Goal: Transaction & Acquisition: Purchase product/service

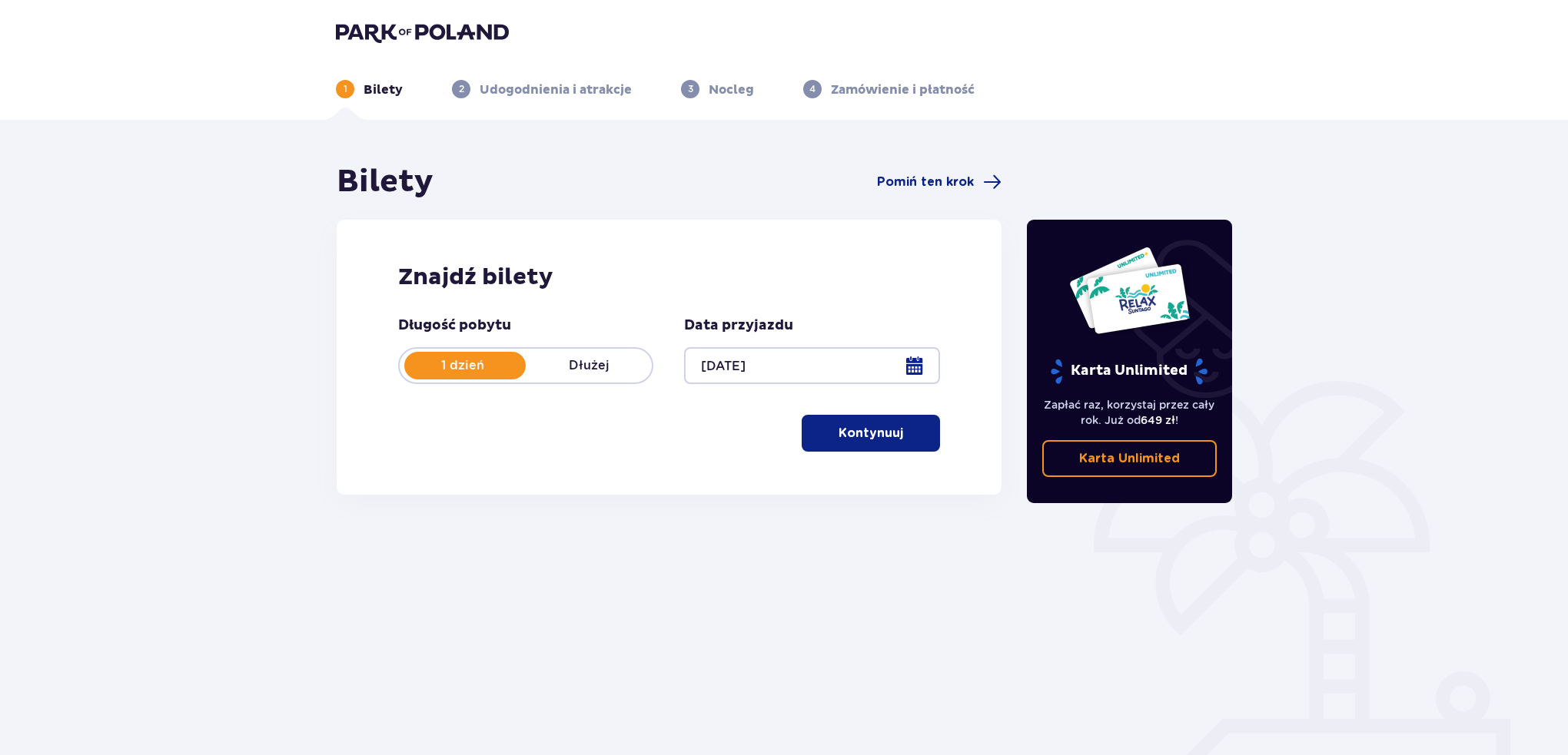
click at [902, 433] on span "button" at bounding box center [906, 433] width 18 height 18
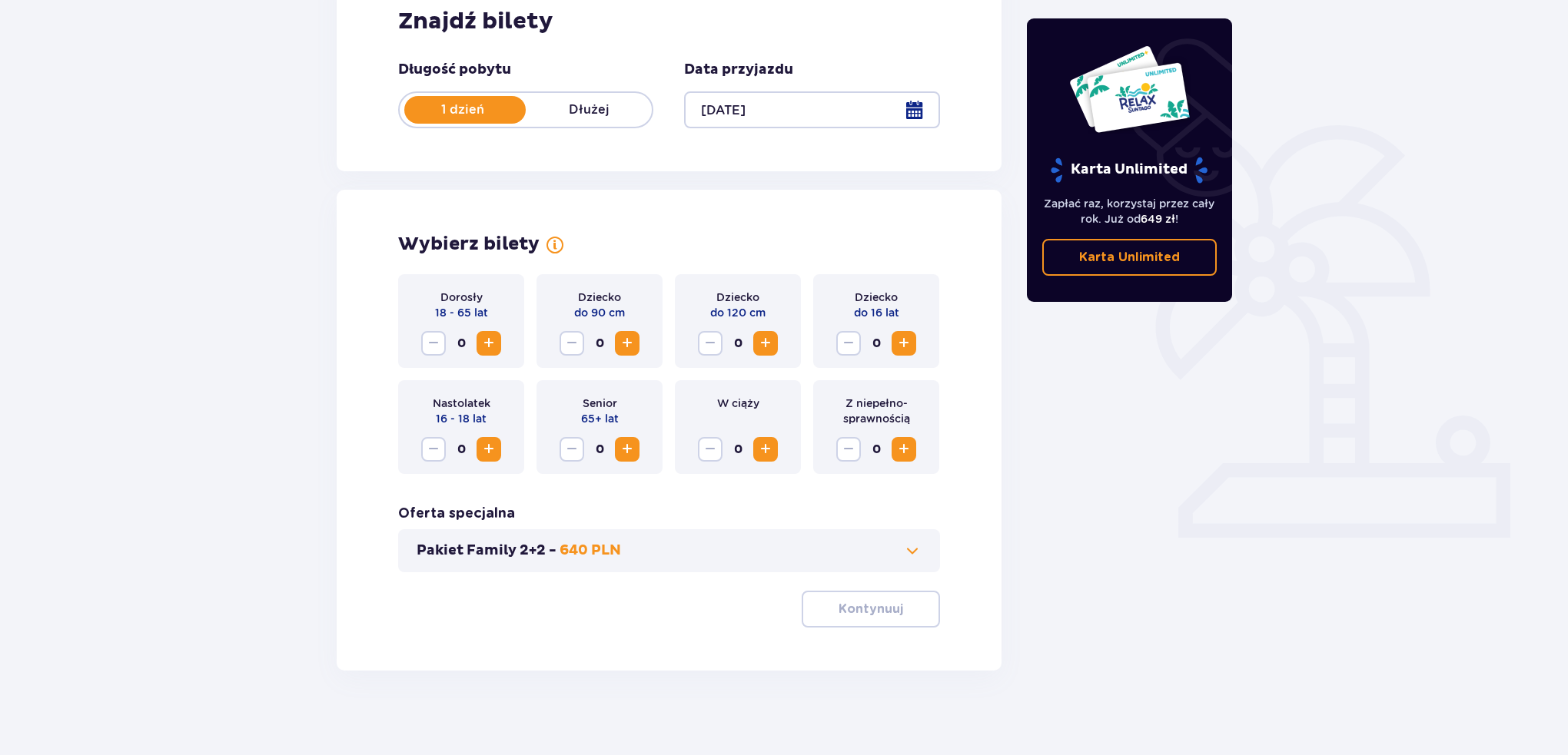
scroll to position [264, 0]
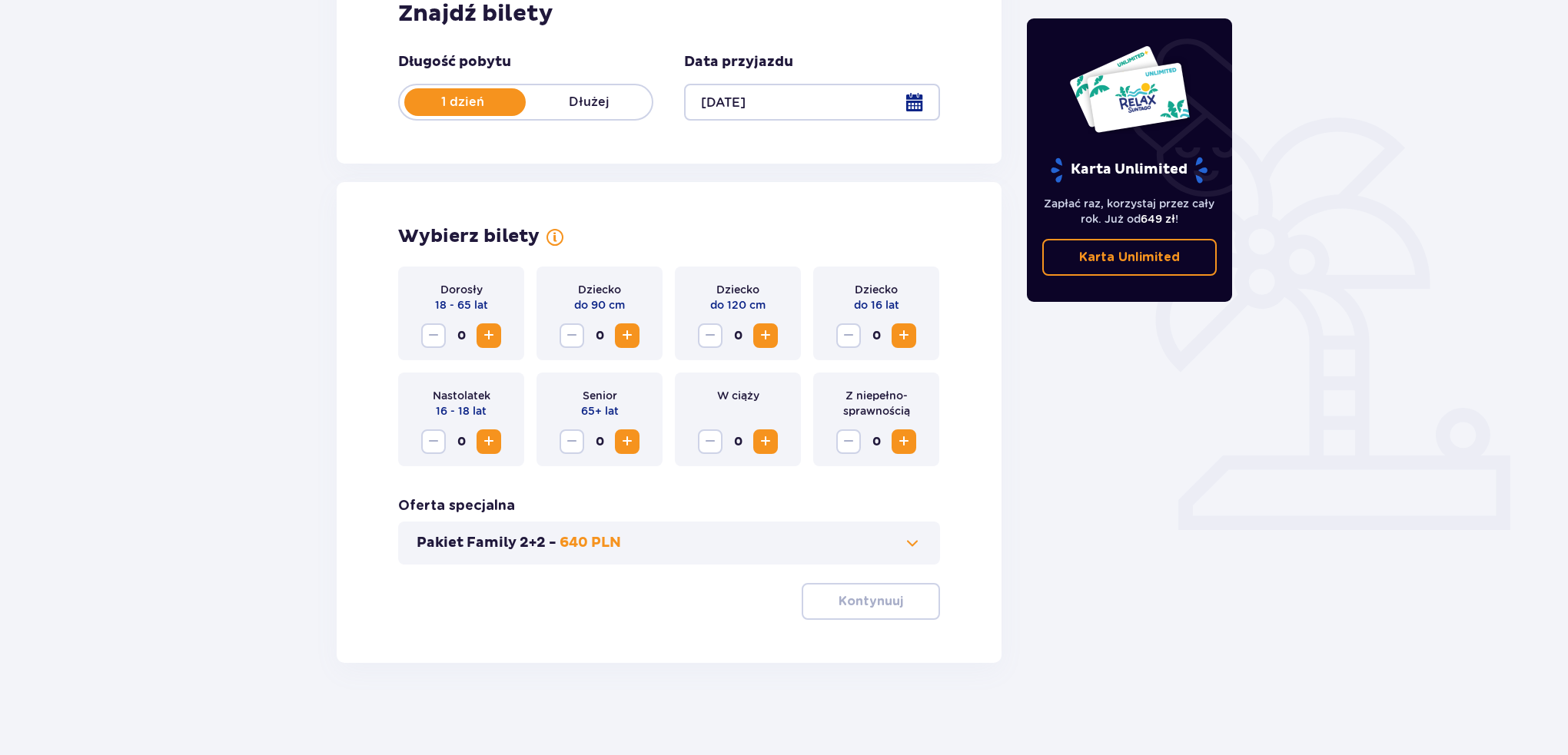
click at [490, 341] on span "Increase" at bounding box center [488, 335] width 18 height 18
click at [906, 541] on span at bounding box center [912, 543] width 18 height 18
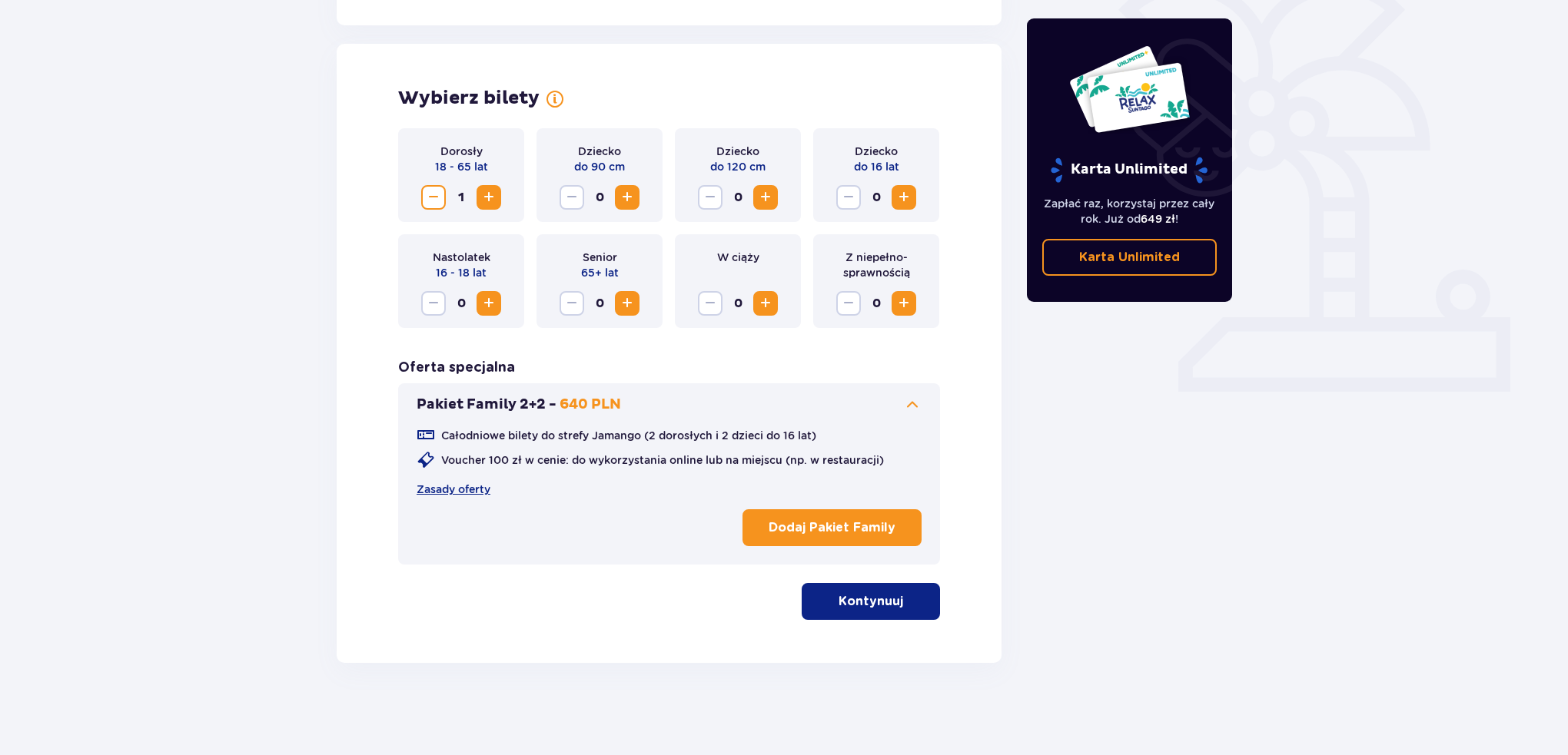
click at [910, 406] on span at bounding box center [912, 404] width 18 height 18
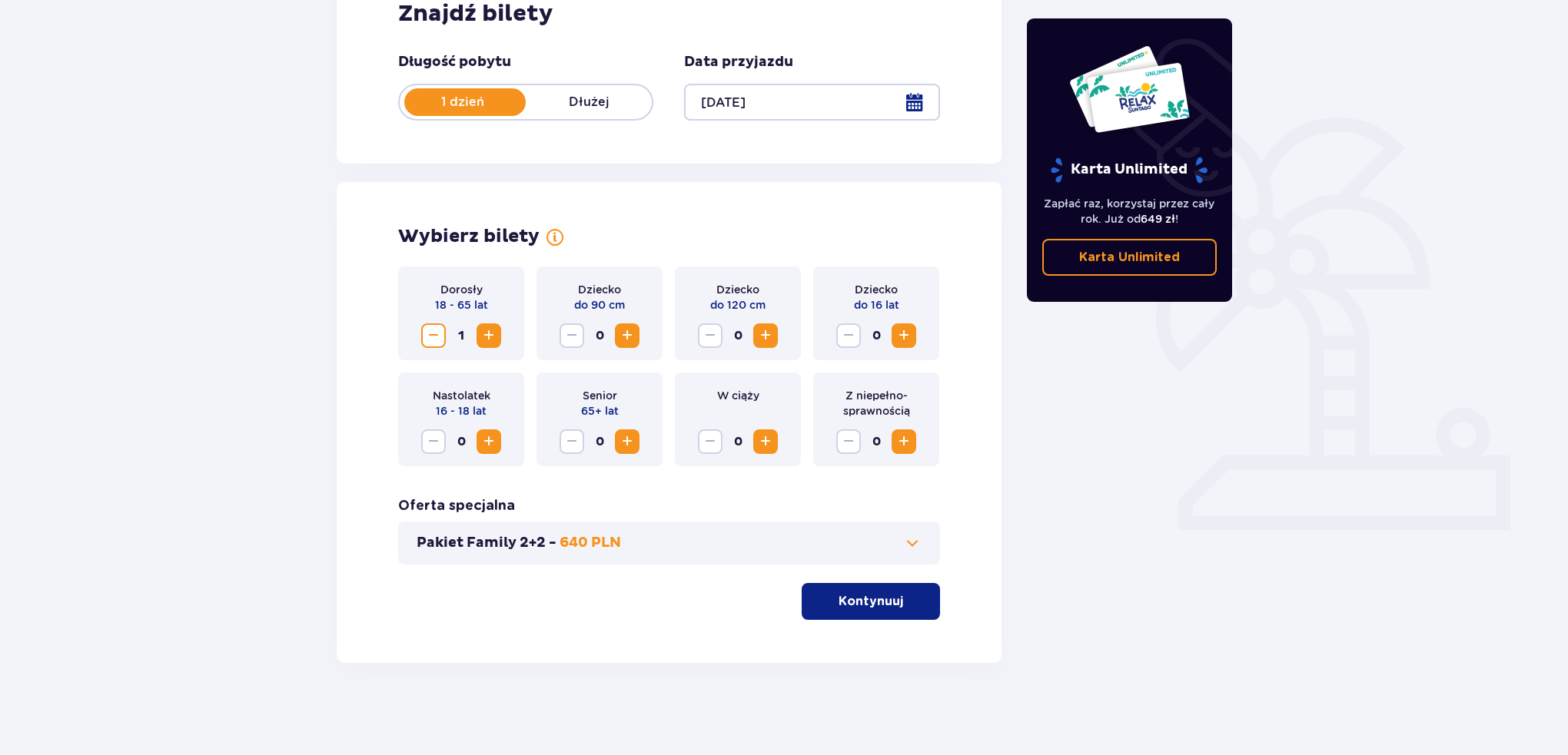
click at [881, 601] on p "Kontynuuj" at bounding box center [870, 601] width 64 height 17
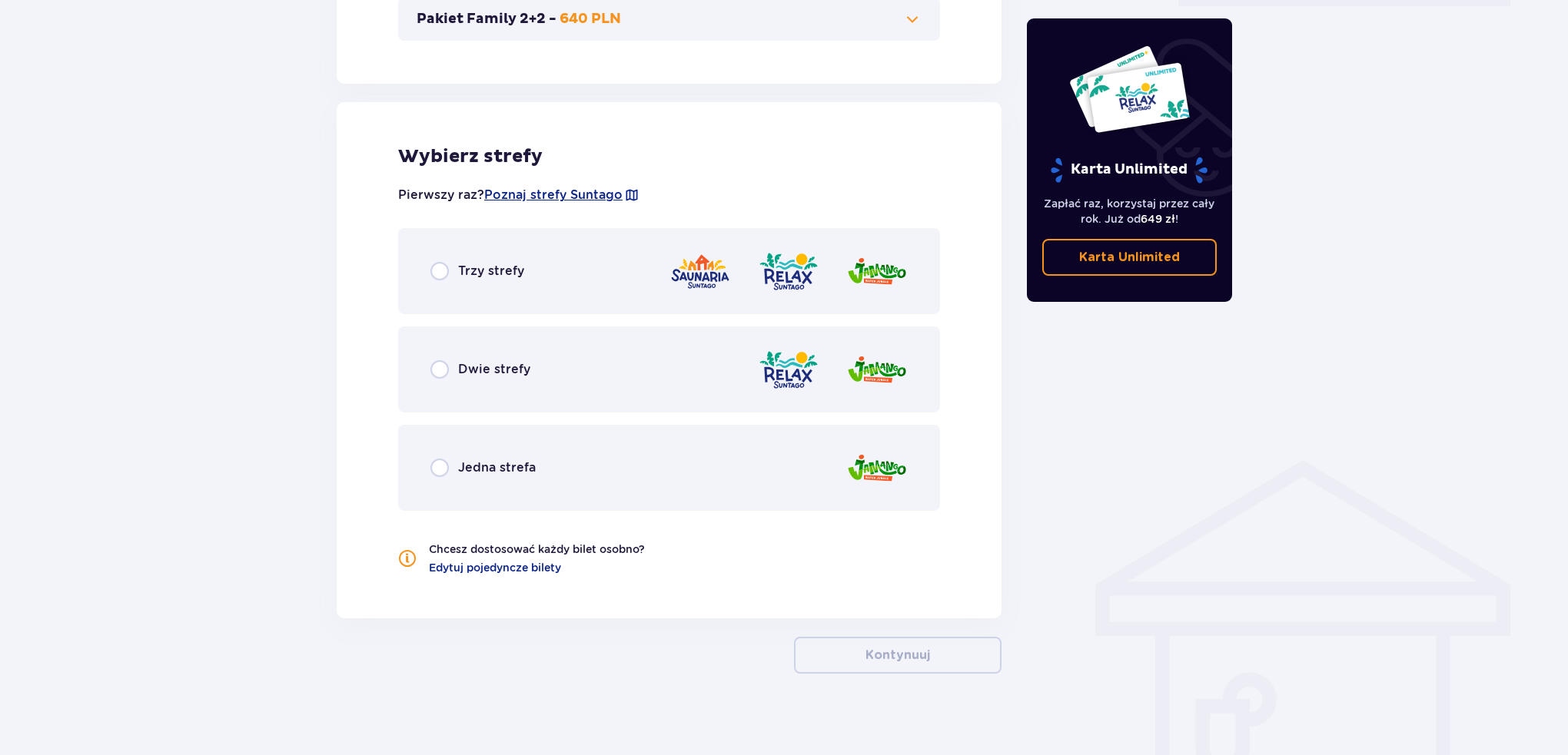
scroll to position [799, 0]
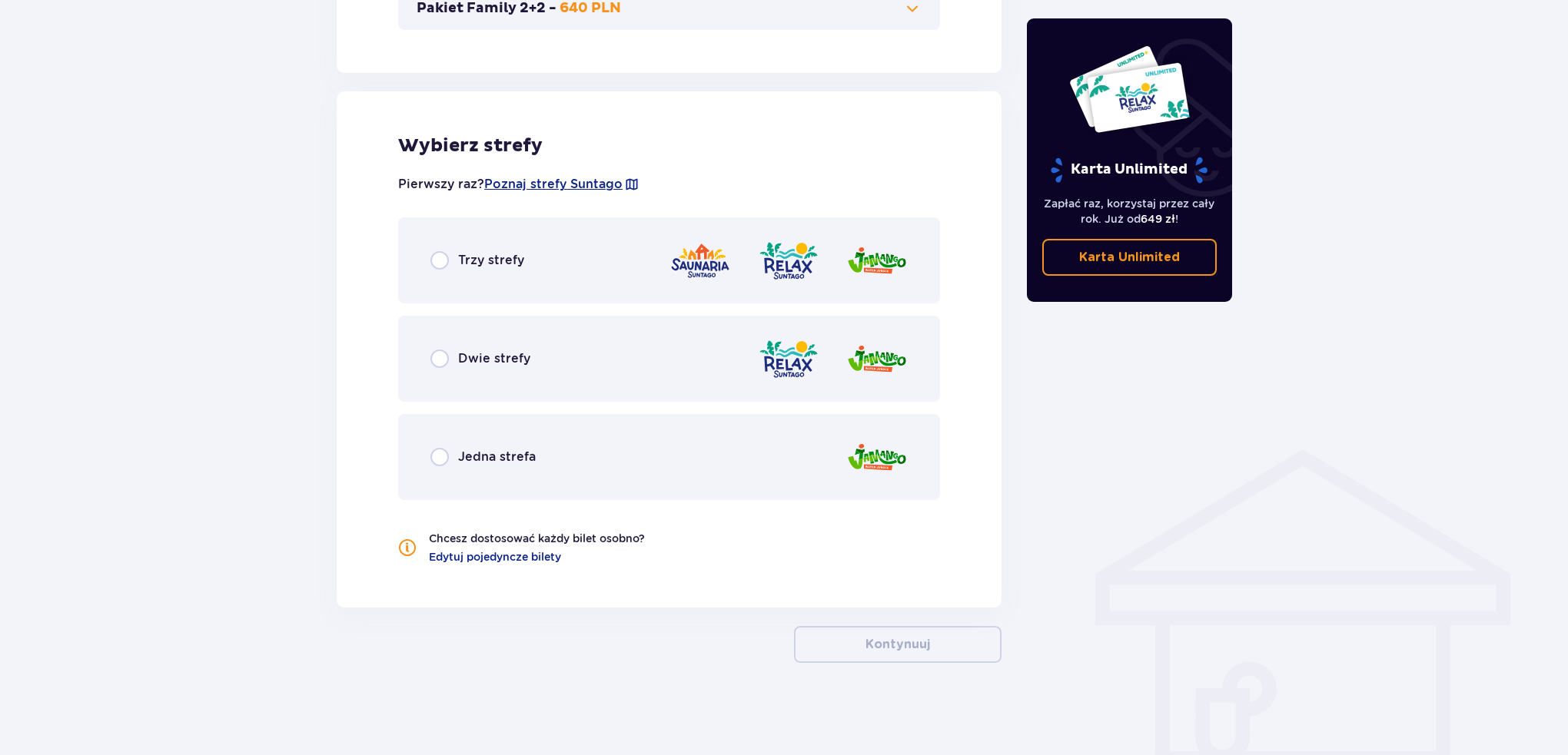
click at [452, 265] on div "Trzy strefy" at bounding box center [477, 260] width 93 height 18
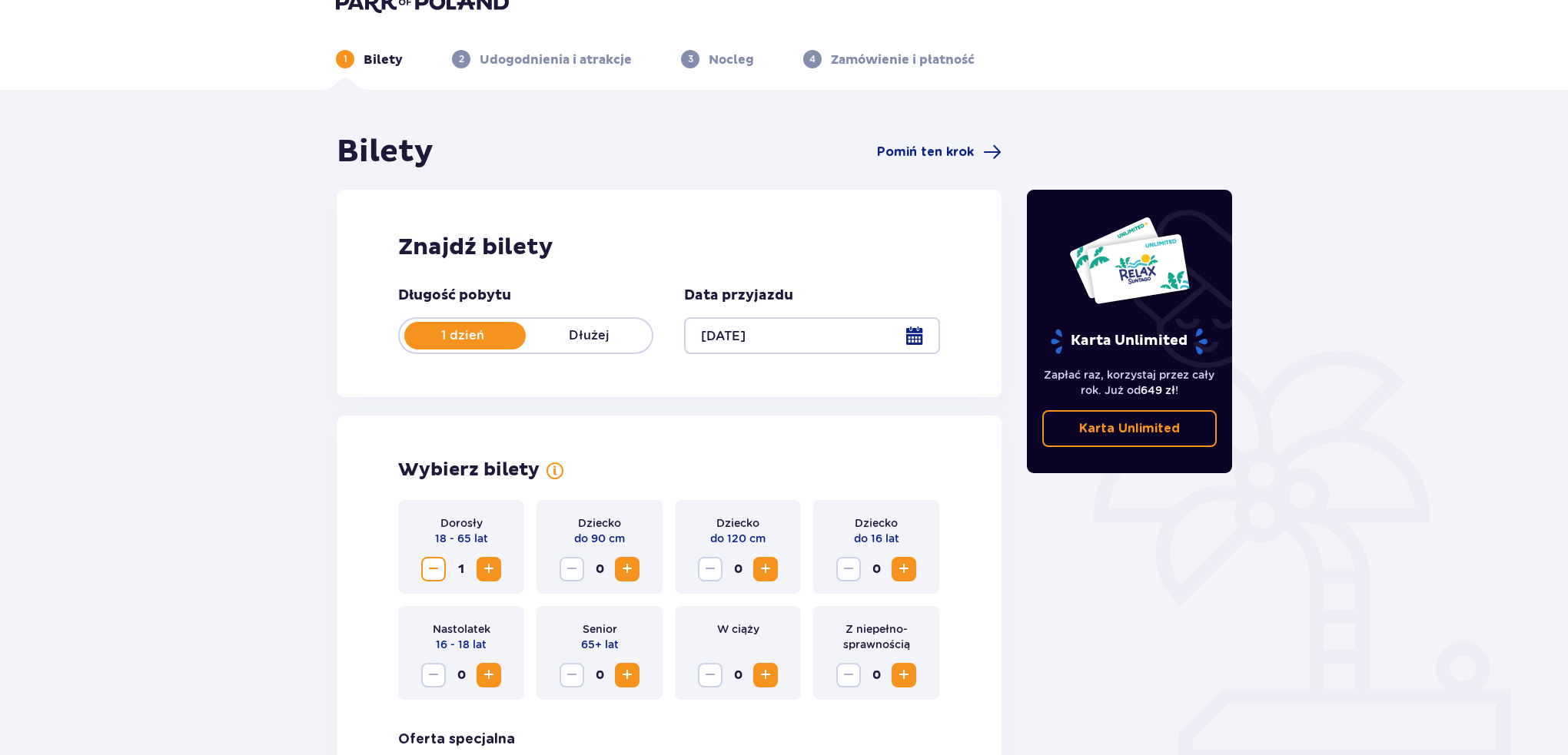
scroll to position [0, 0]
